Goal: Task Accomplishment & Management: Complete application form

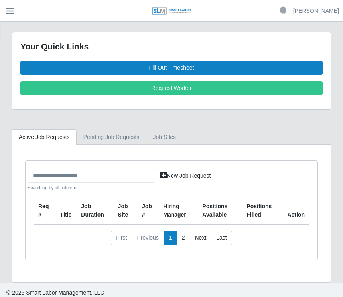
click at [151, 67] on link "Fill Out Timesheet" at bounding box center [171, 68] width 302 height 14
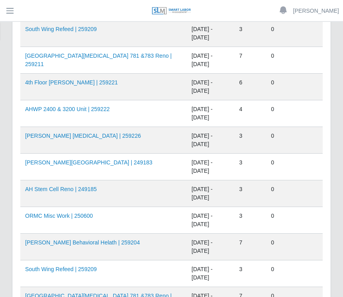
scroll to position [468, 0]
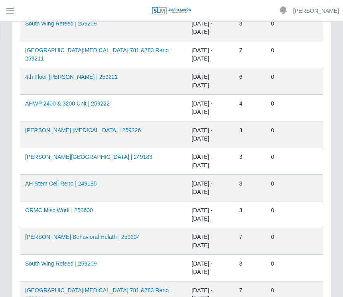
click at [186, 263] on td "08/02/2025 - 08/08/2025" at bounding box center [209, 268] width 47 height 27
click at [104, 264] on td "South Wing Refeed | 259209" at bounding box center [103, 268] width 166 height 27
click at [67, 263] on link "South Wing Refeed | 259209" at bounding box center [61, 264] width 72 height 6
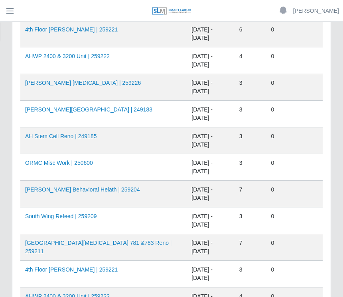
scroll to position [518, 0]
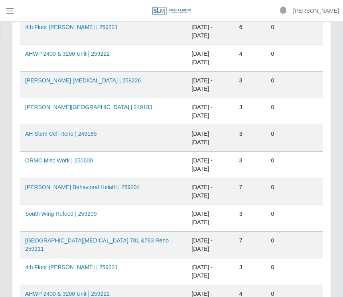
click at [106, 265] on link "4th Floor Winnie Palmer | 259221" at bounding box center [71, 267] width 92 height 6
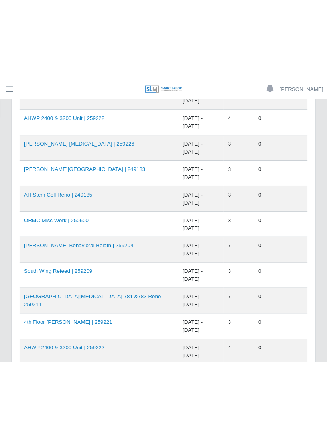
scroll to position [453, 0]
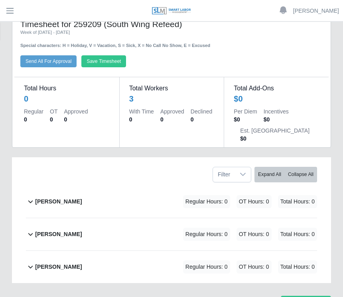
click at [65, 233] on b "[PERSON_NAME]" at bounding box center [58, 235] width 47 height 8
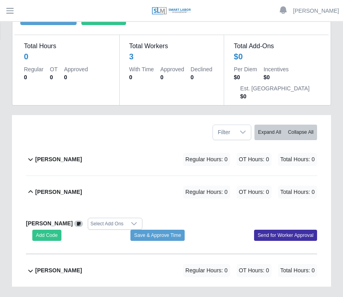
scroll to position [64, 0]
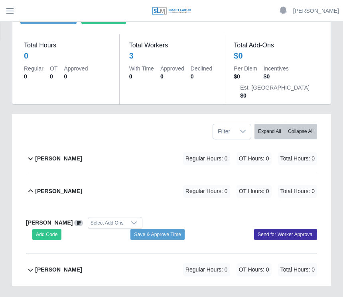
click at [51, 233] on button "Add Code" at bounding box center [46, 234] width 29 height 11
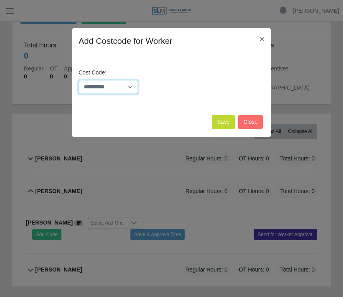
click at [129, 86] on select "**********" at bounding box center [107, 87] width 59 height 14
select select "**********"
click at [219, 119] on button "Save" at bounding box center [223, 122] width 23 height 14
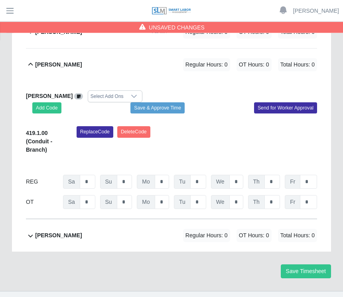
scroll to position [192, 0]
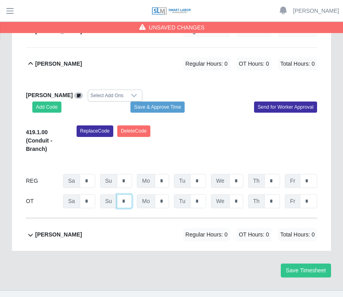
click at [128, 198] on input "*" at bounding box center [125, 201] width 16 height 14
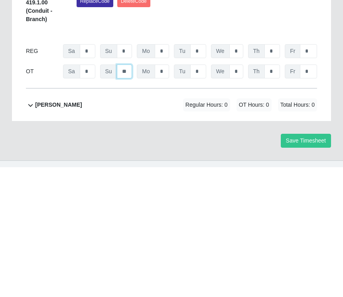
type input "**"
click at [311, 264] on button "Save Timesheet" at bounding box center [305, 271] width 50 height 14
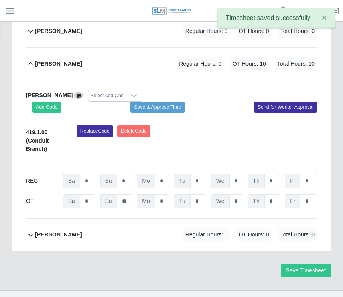
click at [167, 108] on button "Save & Approve Time" at bounding box center [157, 107] width 54 height 11
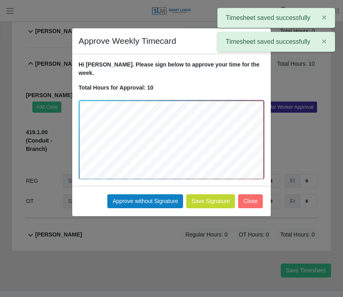
click at [151, 194] on button "Approve without Signature" at bounding box center [145, 201] width 76 height 14
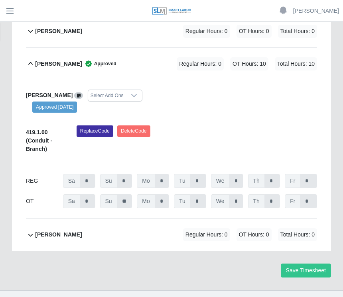
click at [82, 231] on b "[PERSON_NAME]" at bounding box center [58, 235] width 47 height 8
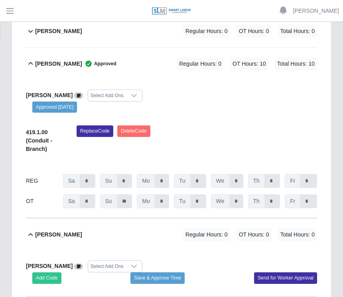
click at [56, 278] on button "Add Code" at bounding box center [46, 277] width 29 height 11
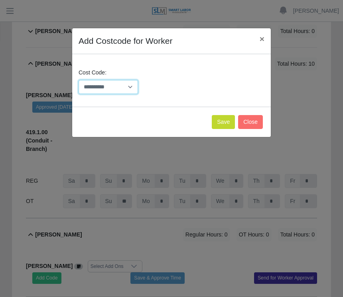
click at [131, 87] on select "**********" at bounding box center [107, 87] width 59 height 14
select select "**********"
click at [218, 119] on button "Save" at bounding box center [223, 122] width 23 height 14
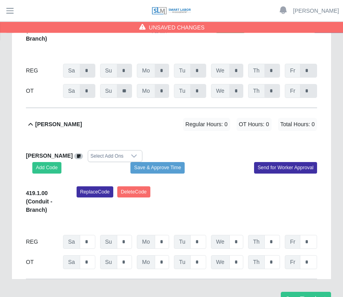
scroll to position [304, 0]
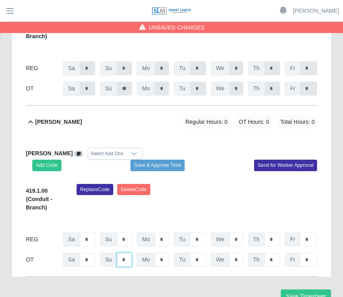
click at [128, 96] on input "*" at bounding box center [125, 89] width 16 height 14
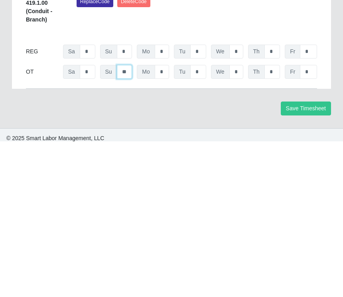
type input "**"
click at [304, 257] on button "Save Timesheet" at bounding box center [305, 264] width 50 height 14
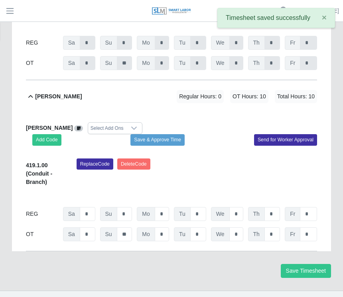
click at [167, 140] on button "Save & Approve Time" at bounding box center [157, 139] width 54 height 11
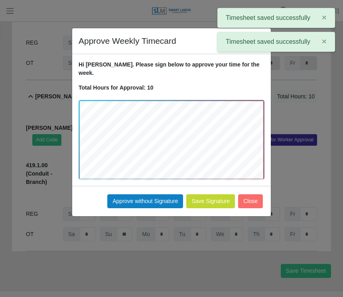
click at [152, 194] on button "Approve without Signature" at bounding box center [145, 201] width 76 height 14
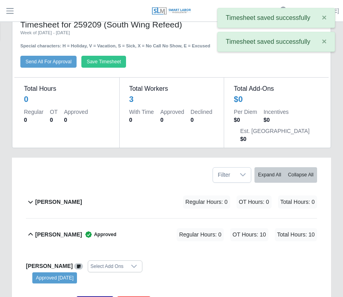
scroll to position [0, 0]
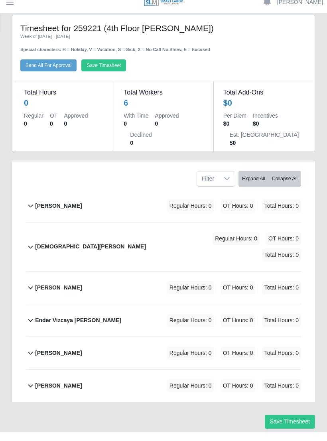
scroll to position [8, 0]
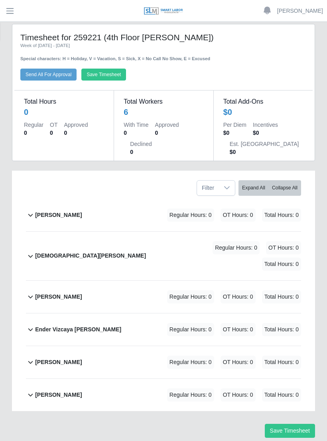
click at [65, 297] on b "[PERSON_NAME]" at bounding box center [58, 362] width 47 height 8
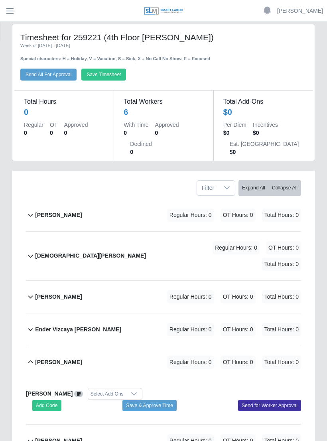
click at [51, 297] on button "Add Code" at bounding box center [46, 405] width 29 height 11
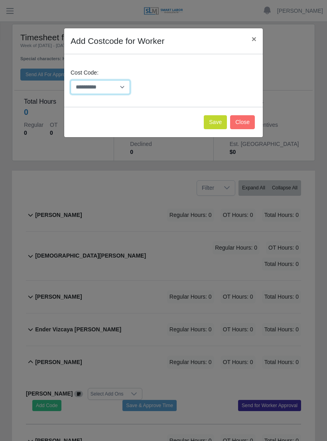
click at [121, 84] on select "**********" at bounding box center [100, 87] width 59 height 14
select select "**********"
click at [217, 115] on button "Save" at bounding box center [215, 122] width 23 height 14
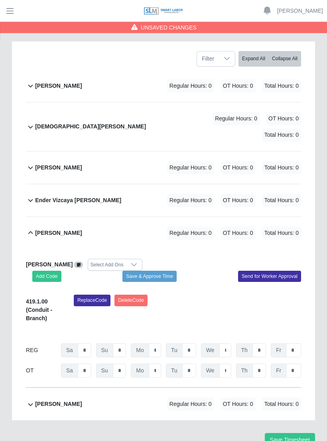
scroll to position [137, 0]
click at [90, 297] on input "*" at bounding box center [85, 371] width 14 height 14
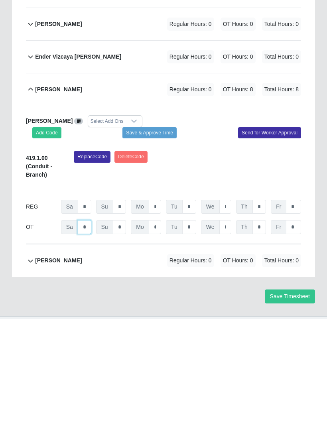
type input "*"
click at [161, 297] on input "*" at bounding box center [155, 328] width 12 height 14
type input "*"
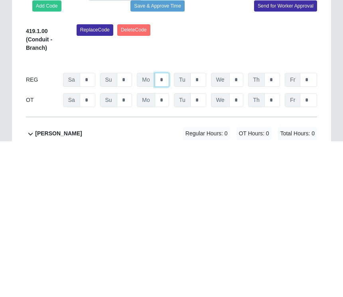
scroll to position [236, 0]
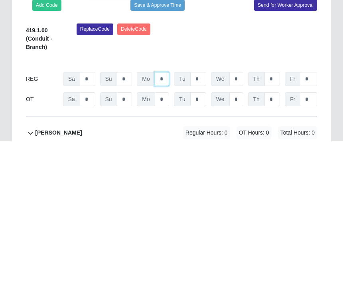
type input "*"
click at [168, 228] on input "text" at bounding box center [162, 235] width 14 height 14
type input "*"
click at [202, 228] on input "*" at bounding box center [198, 235] width 16 height 14
type input "*"
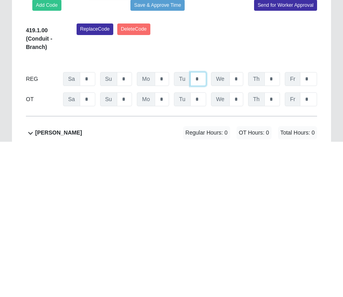
type input "*"
click at [240, 228] on input "*" at bounding box center [236, 235] width 14 height 14
type input "*"
click at [276, 228] on input "*" at bounding box center [272, 235] width 16 height 14
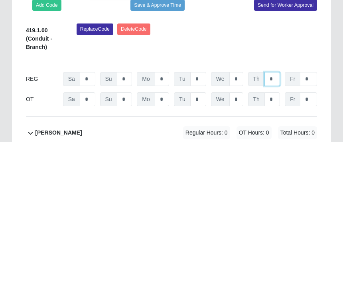
type input "*"
click at [312, 228] on input "*" at bounding box center [308, 235] width 17 height 14
click at [320, 72] on div "[PERSON_NAME] Regular Hours: 0 OT Hours: 0 Total Hours: 0 [PERSON_NAME] Select …" at bounding box center [171, 138] width 303 height 334
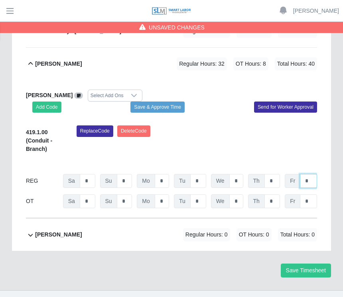
click at [313, 180] on input "*" at bounding box center [308, 181] width 17 height 14
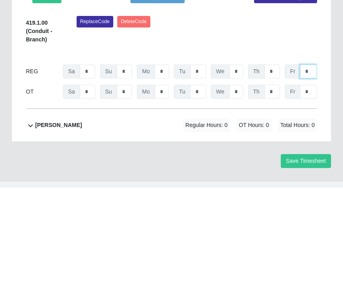
type input "*"
click at [274, 194] on input "*" at bounding box center [272, 201] width 16 height 14
type input "*"
click at [240, 194] on input "*" at bounding box center [236, 201] width 14 height 14
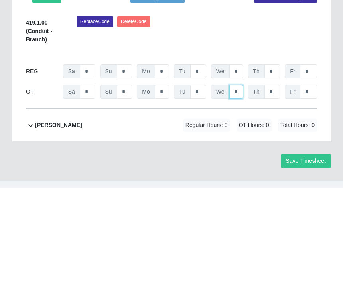
type input "*"
click at [201, 194] on input "*" at bounding box center [198, 201] width 16 height 14
type input "*"
click at [164, 194] on input "*" at bounding box center [162, 201] width 14 height 14
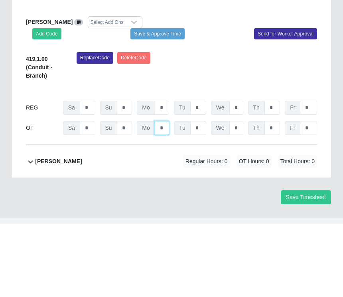
type input "*"
click at [170, 102] on button "Save & Approve Time" at bounding box center [157, 107] width 54 height 11
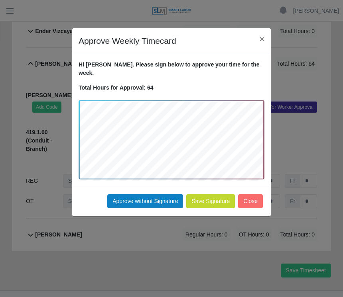
click at [145, 194] on button "Approve without Signature" at bounding box center [145, 201] width 76 height 14
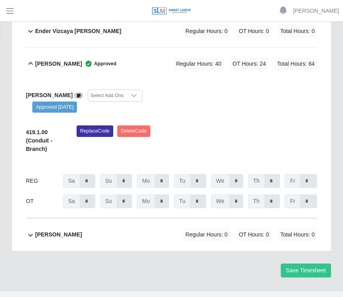
click at [82, 232] on b "[PERSON_NAME]" at bounding box center [58, 235] width 47 height 8
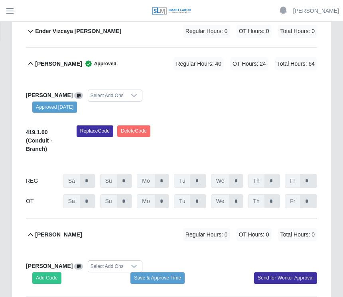
click at [49, 276] on button "Add Code" at bounding box center [46, 277] width 29 height 11
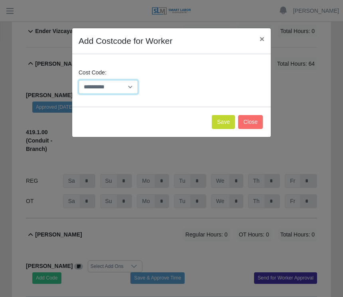
click at [134, 84] on select "**********" at bounding box center [107, 87] width 59 height 14
select select "**********"
click at [221, 123] on button "Save" at bounding box center [223, 122] width 23 height 14
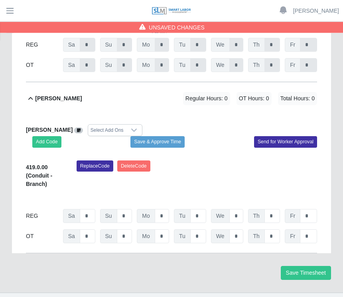
scroll to position [428, 0]
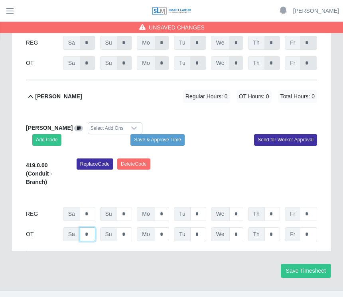
click at [90, 70] on input "*" at bounding box center [88, 63] width 16 height 14
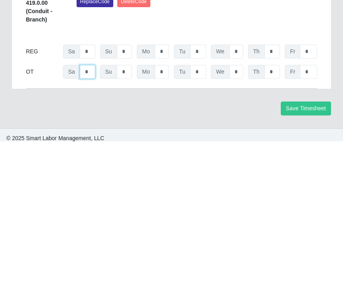
type input "*"
click at [127, 63] on input "*" at bounding box center [125, 56] width 16 height 14
click at [165, 63] on input "*" at bounding box center [162, 56] width 14 height 14
type input "*"
click at [205, 63] on input "*" at bounding box center [198, 56] width 16 height 14
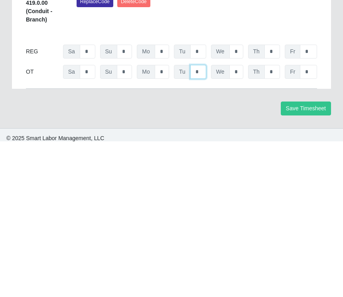
type input "*"
click at [239, 63] on input "*" at bounding box center [236, 56] width 14 height 14
type input "*"
click at [273, 63] on input "*" at bounding box center [272, 56] width 16 height 14
type input "*"
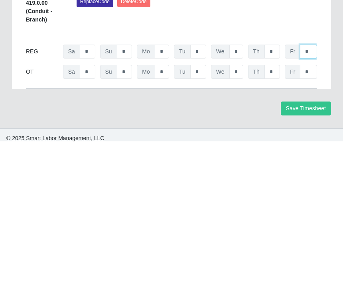
click at [314, 43] on input "*" at bounding box center [308, 36] width 17 height 14
type input "*"
click at [277, 43] on input "*" at bounding box center [272, 36] width 16 height 14
type input "*"
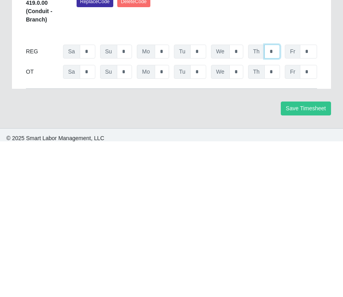
type input "*"
click at [238, 43] on input "*" at bounding box center [236, 36] width 14 height 14
type input "*"
click at [201, 43] on input "*" at bounding box center [198, 36] width 16 height 14
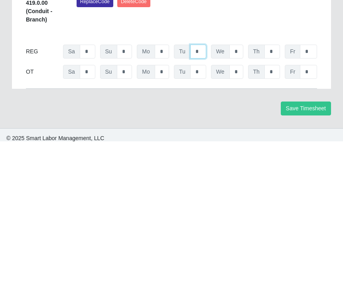
type input "*"
click at [168, 43] on input "*" at bounding box center [162, 36] width 14 height 14
type input "*"
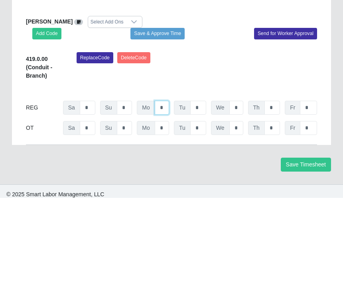
type input "*"
click at [170, 127] on button "Save & Approve Time" at bounding box center [157, 132] width 54 height 11
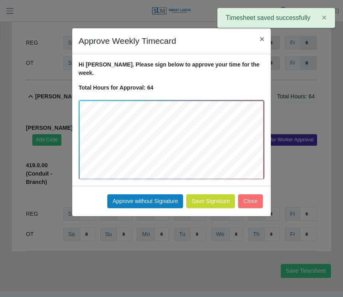
click at [155, 194] on button "Approve without Signature" at bounding box center [145, 201] width 76 height 14
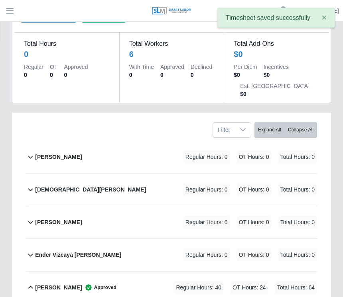
scroll to position [0, 0]
